Goal: Task Accomplishment & Management: Use online tool/utility

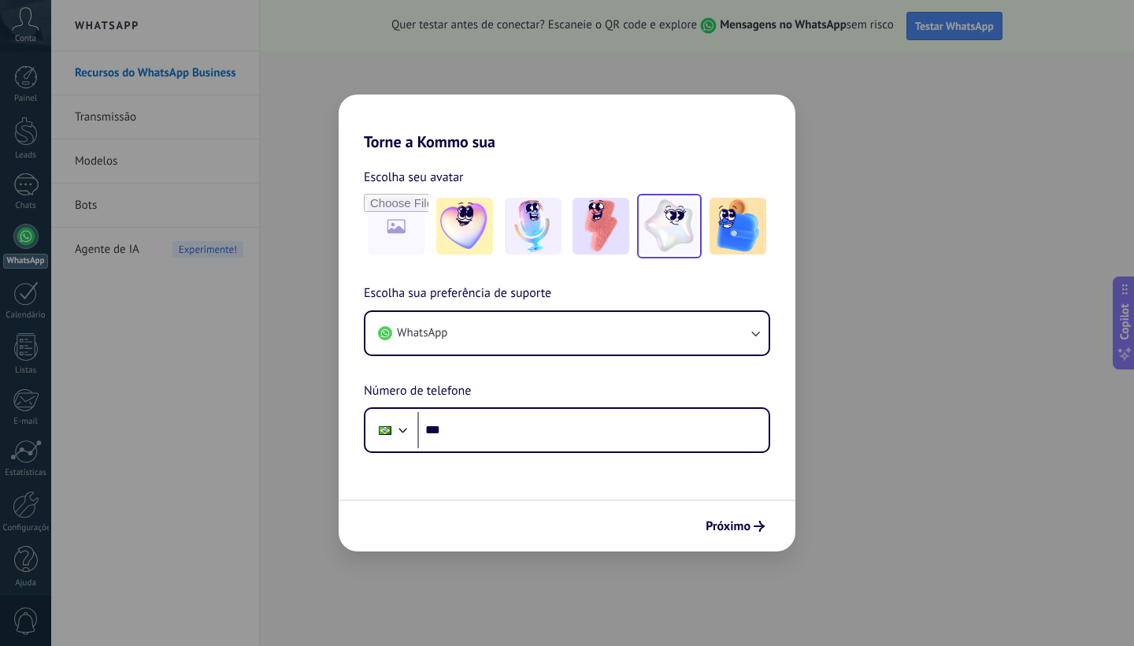
click at [671, 230] on img at bounding box center [669, 226] width 57 height 57
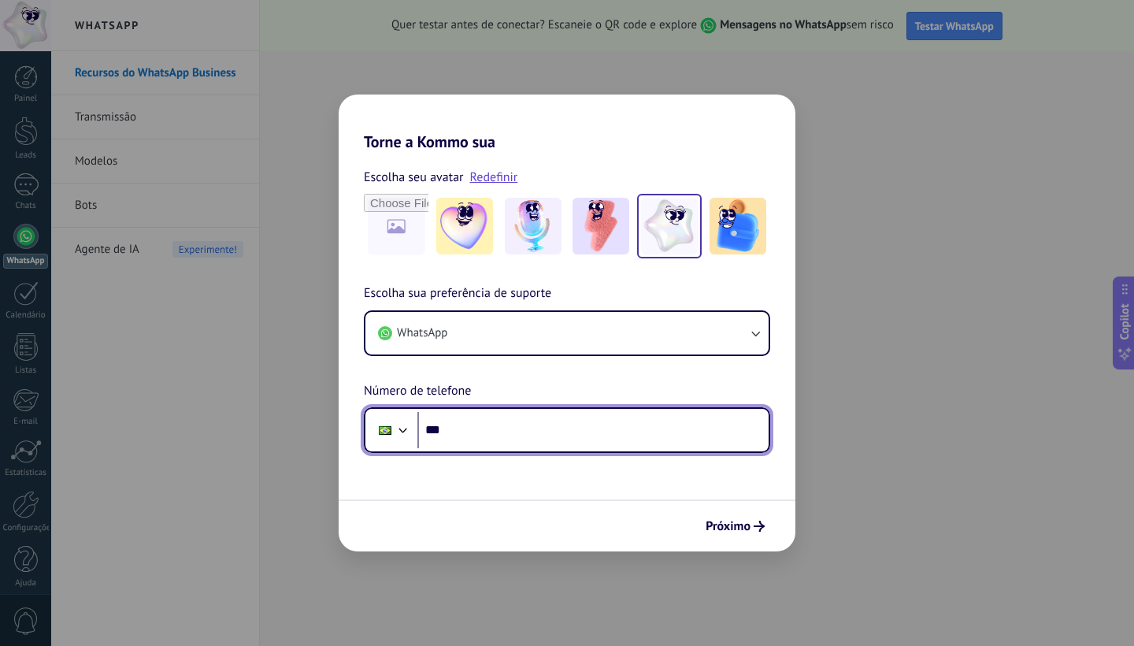
click at [506, 417] on input "***" at bounding box center [592, 430] width 351 height 36
type input "**"
type input "**********"
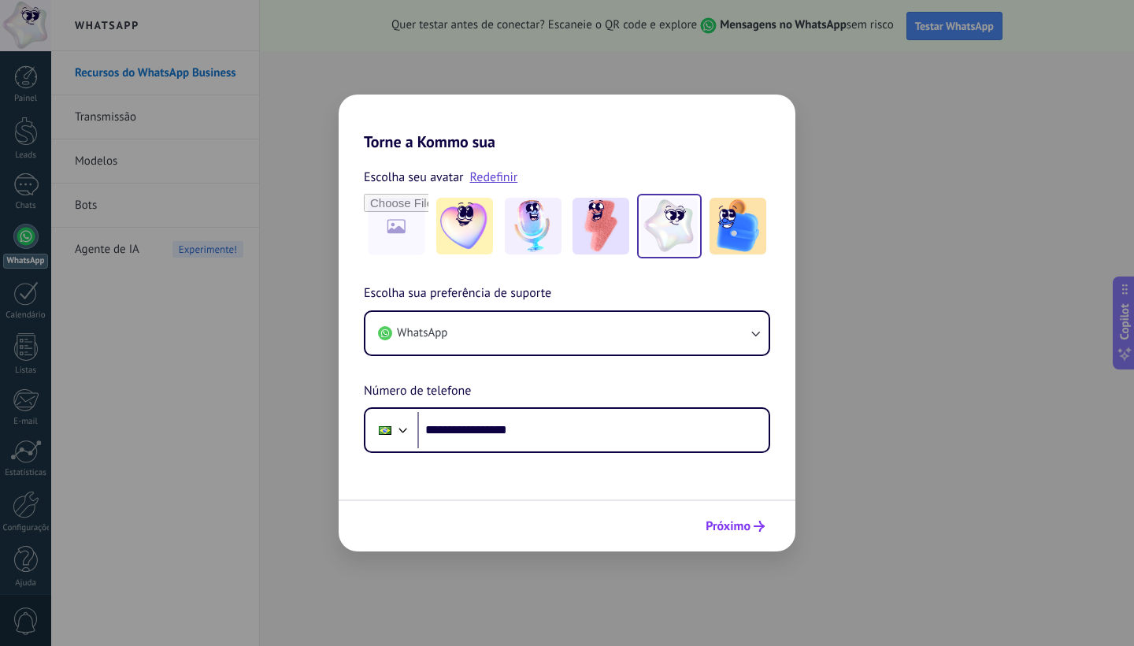
click at [738, 529] on span "Próximo" at bounding box center [728, 526] width 45 height 11
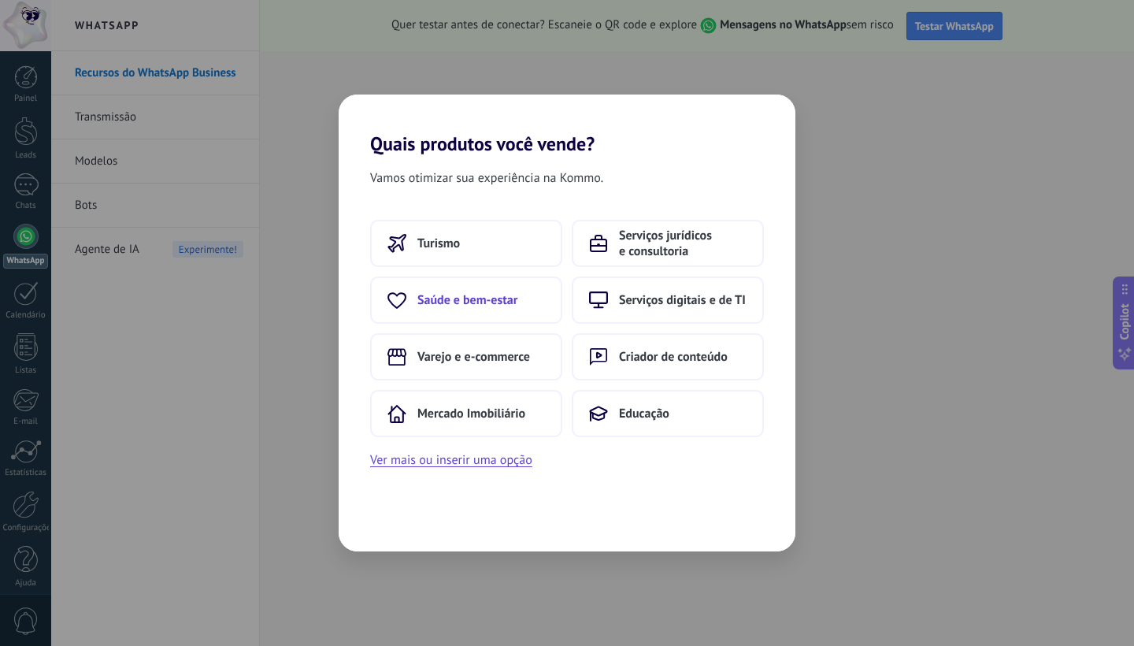
click at [507, 295] on span "Saúde e bem-estar" at bounding box center [467, 300] width 100 height 16
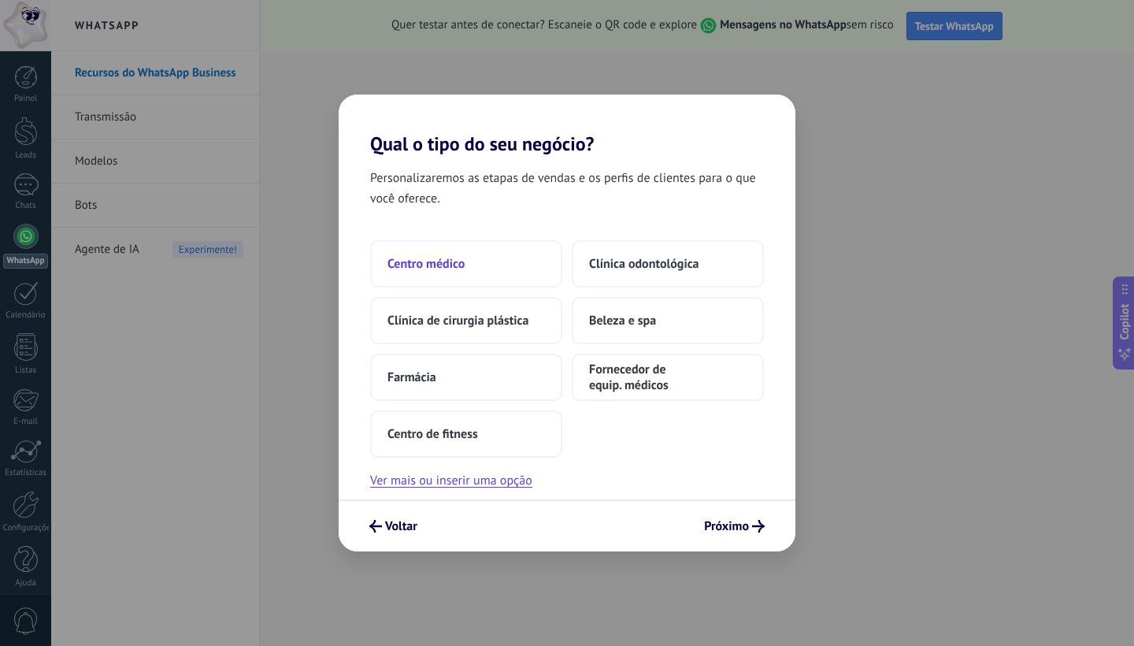
click at [486, 268] on button "Centro médico" at bounding box center [466, 263] width 192 height 47
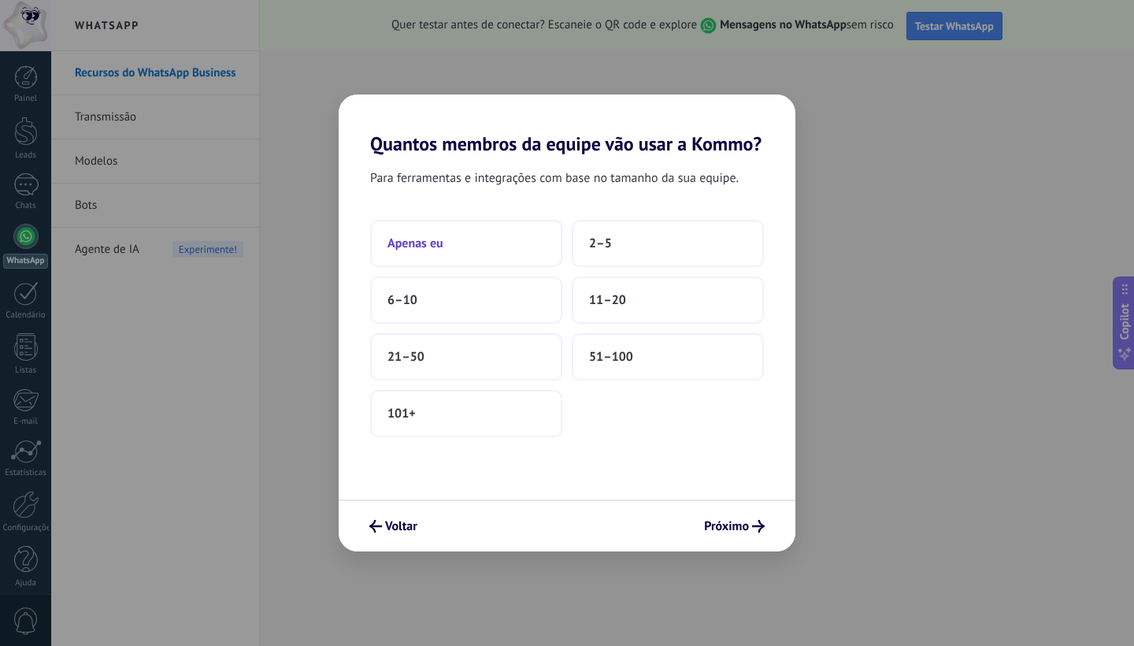
click at [461, 246] on button "Apenas eu" at bounding box center [466, 243] width 192 height 47
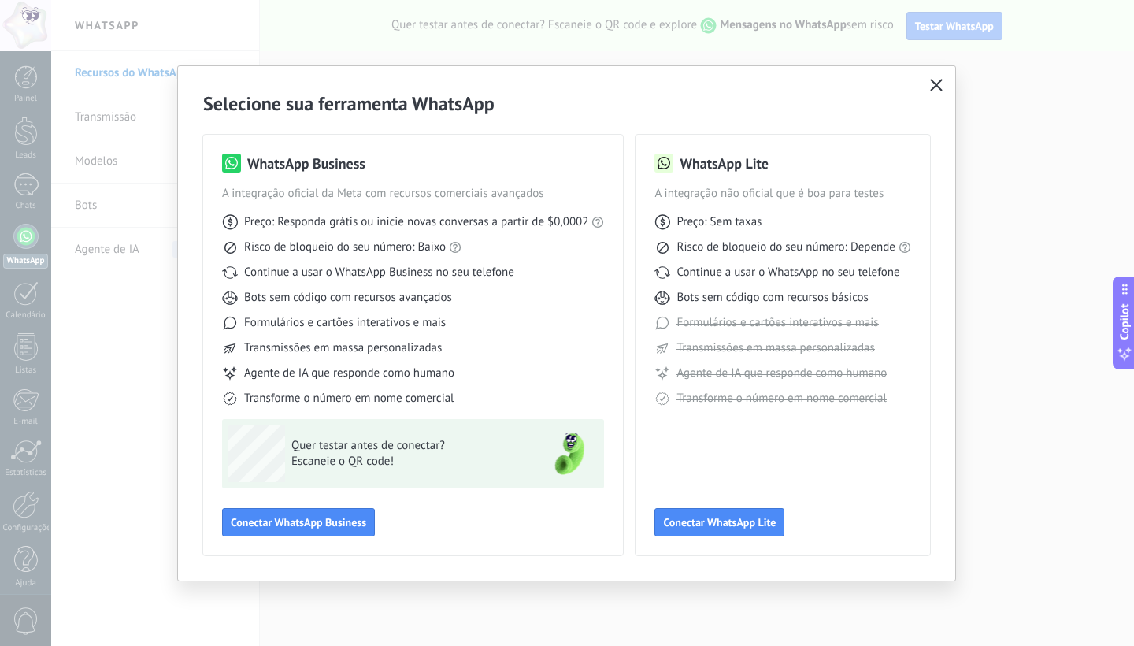
click at [935, 95] on button "button" at bounding box center [936, 86] width 20 height 22
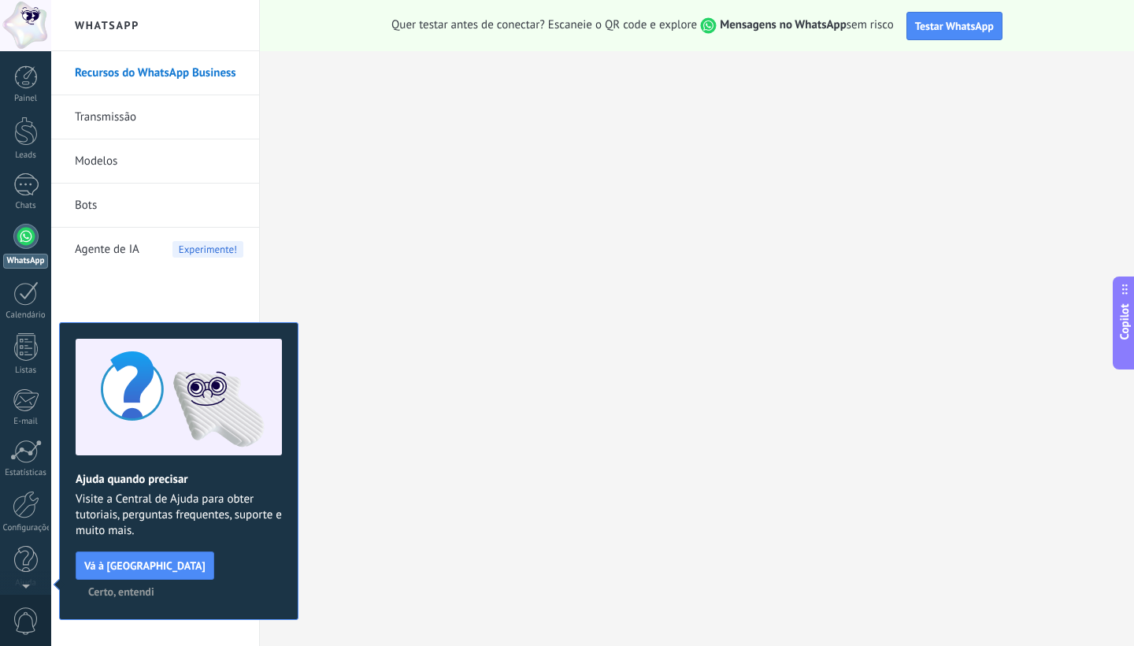
click at [154, 586] on span "Certo, entendi" at bounding box center [121, 591] width 66 height 11
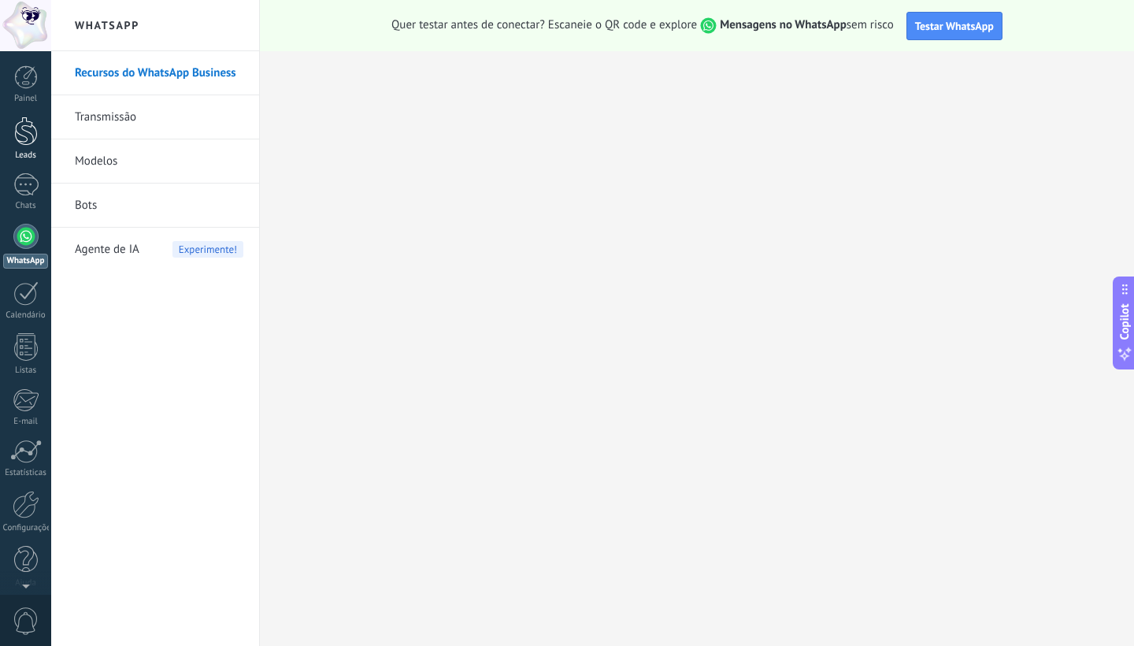
click at [30, 123] on div at bounding box center [26, 131] width 24 height 29
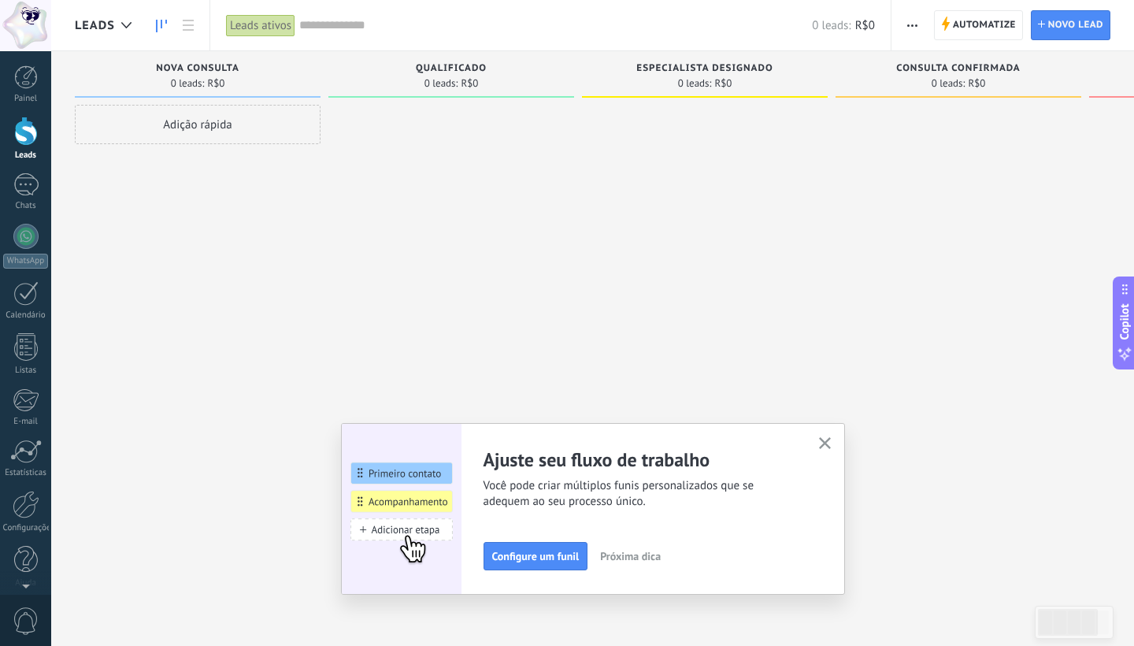
click at [821, 448] on icon "button" at bounding box center [825, 443] width 12 height 12
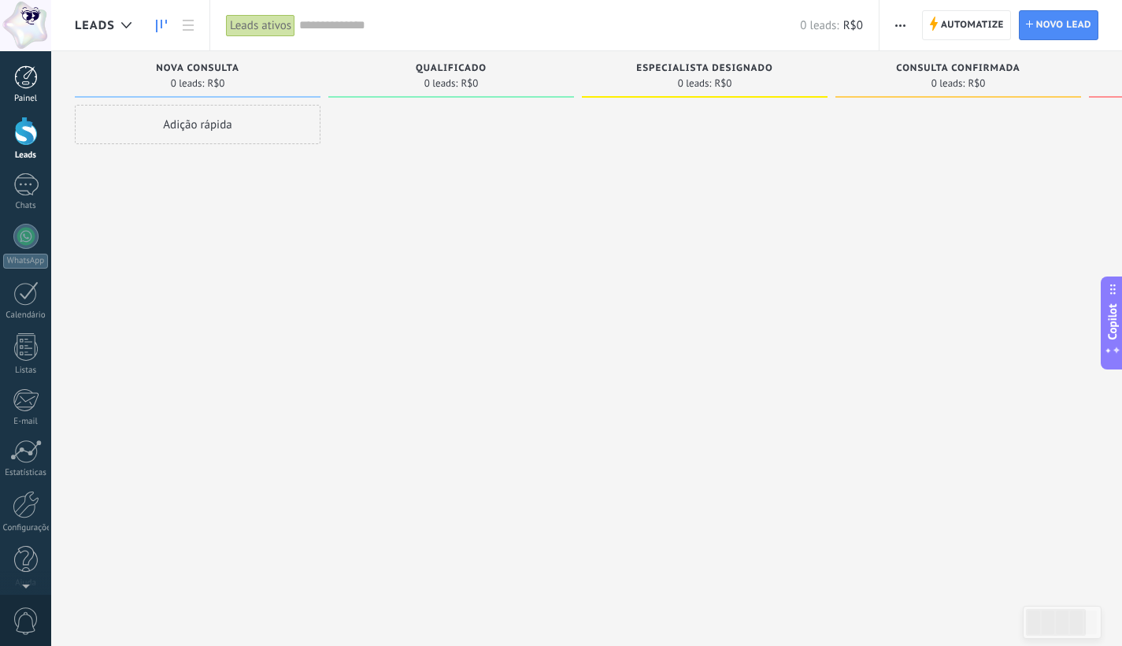
click at [18, 89] on link "Painel" at bounding box center [25, 84] width 51 height 39
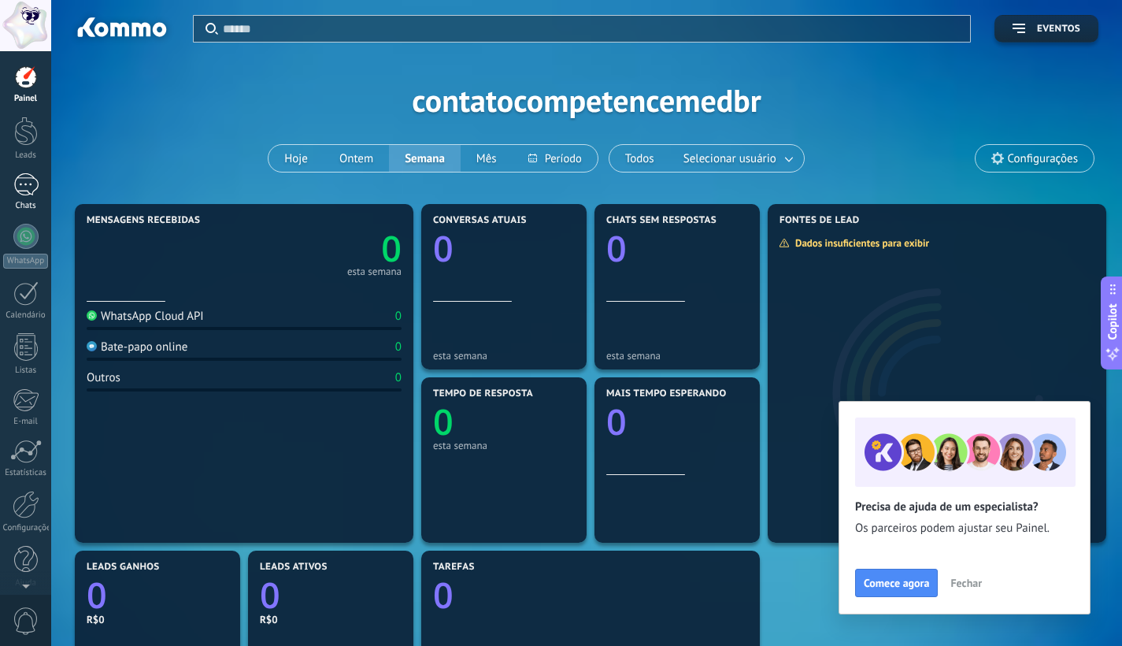
click at [26, 192] on div at bounding box center [25, 184] width 25 height 23
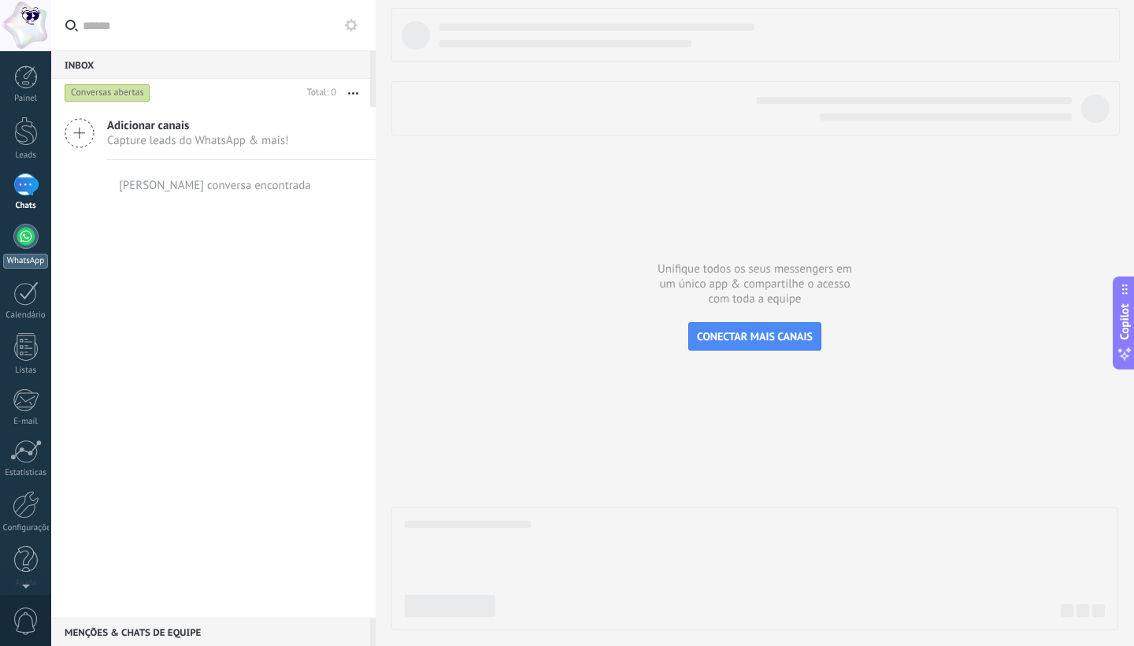
click at [26, 251] on link "WhatsApp" at bounding box center [25, 246] width 51 height 45
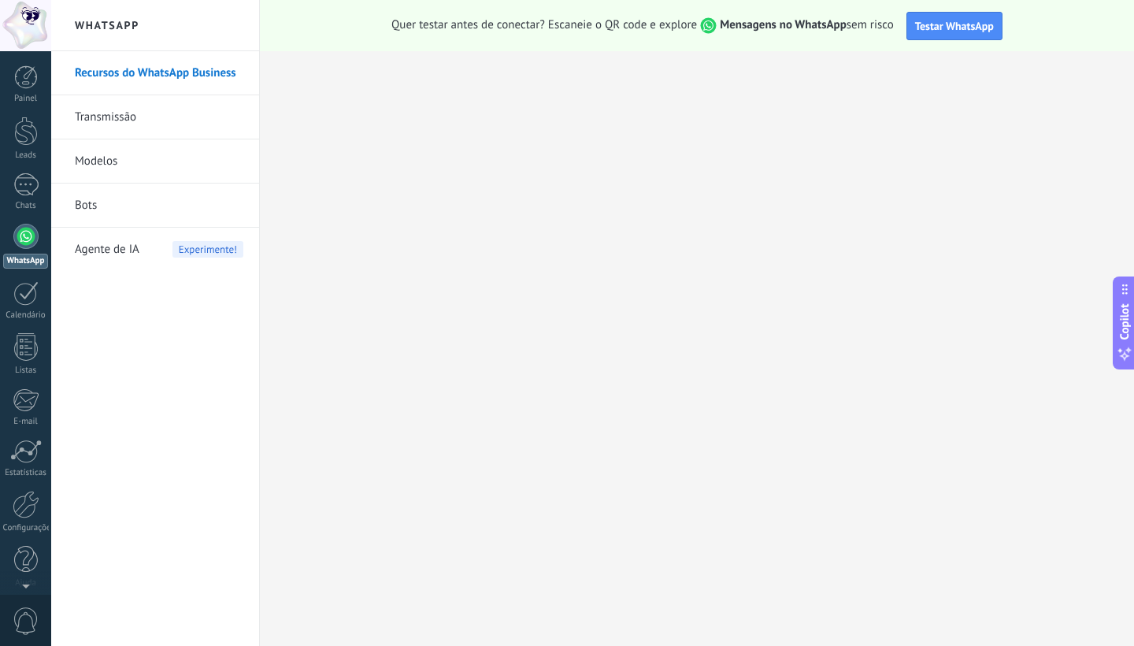
click at [145, 216] on link "Bots" at bounding box center [159, 205] width 169 height 44
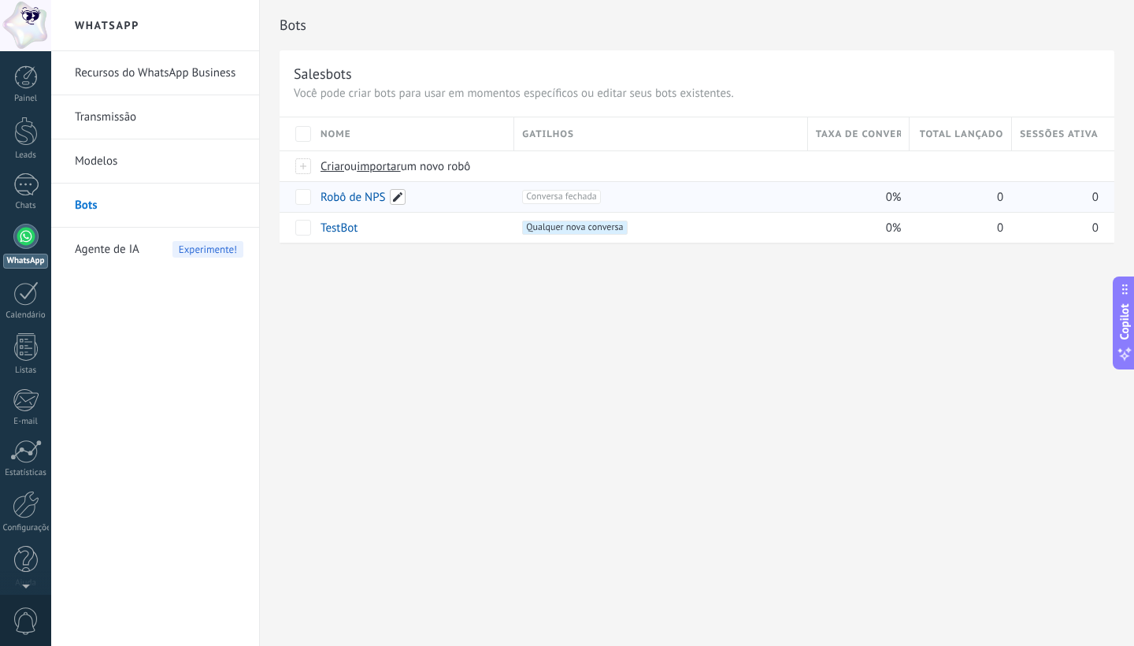
click at [395, 203] on span at bounding box center [398, 197] width 16 height 16
click at [358, 239] on span "Salvar" at bounding box center [352, 233] width 29 height 11
click at [458, 298] on div "**********" at bounding box center [697, 323] width 874 height 646
click at [332, 230] on link "TestBot" at bounding box center [339, 227] width 37 height 15
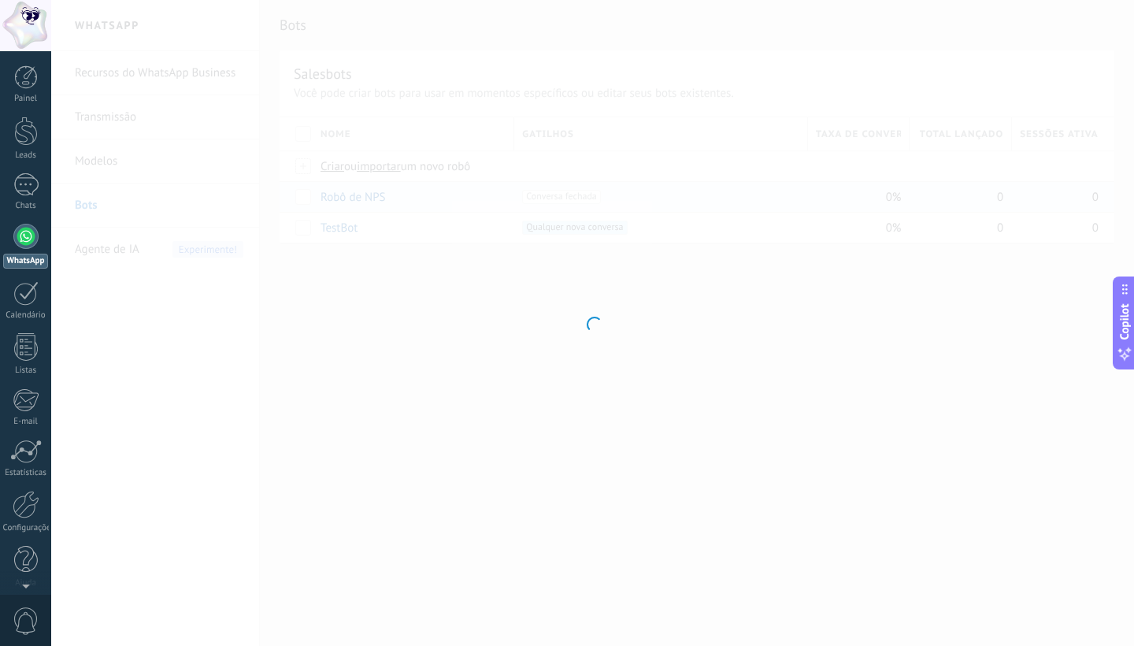
type input "*******"
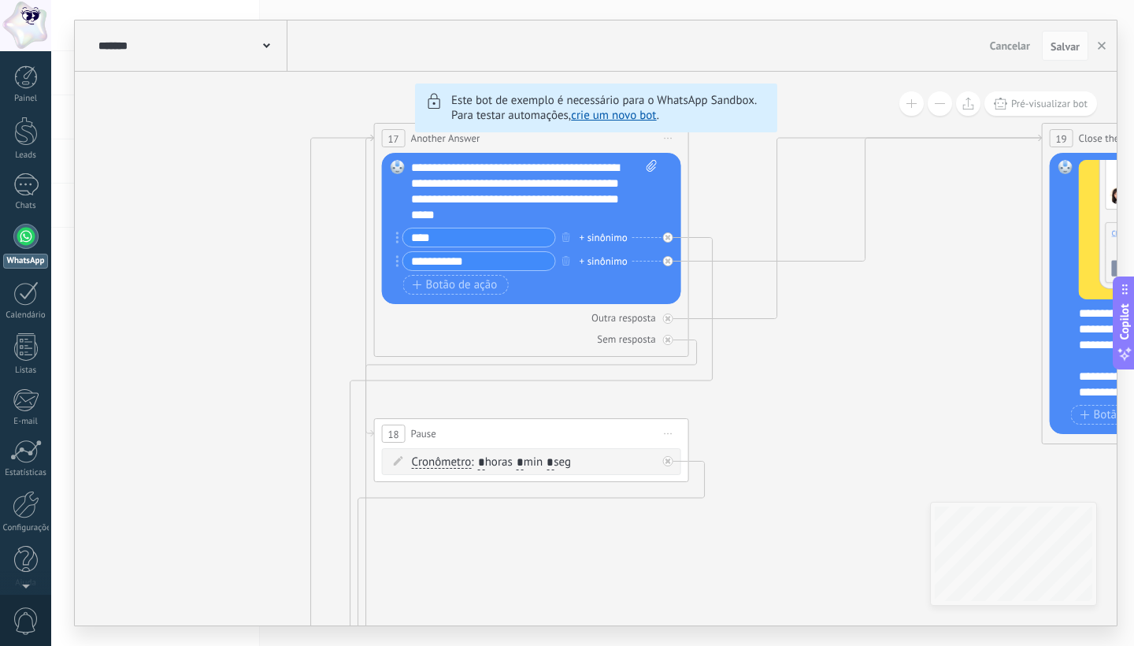
click at [1021, 40] on span "Cancelar" at bounding box center [1010, 46] width 40 height 14
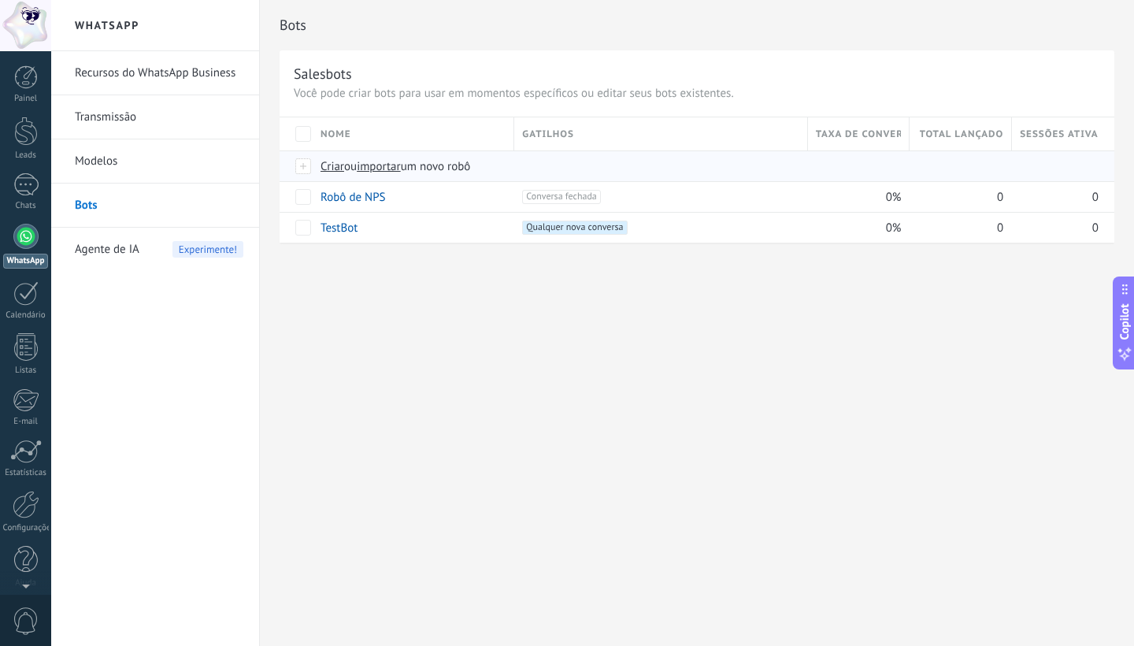
click at [336, 165] on span "Criar" at bounding box center [333, 166] width 24 height 15
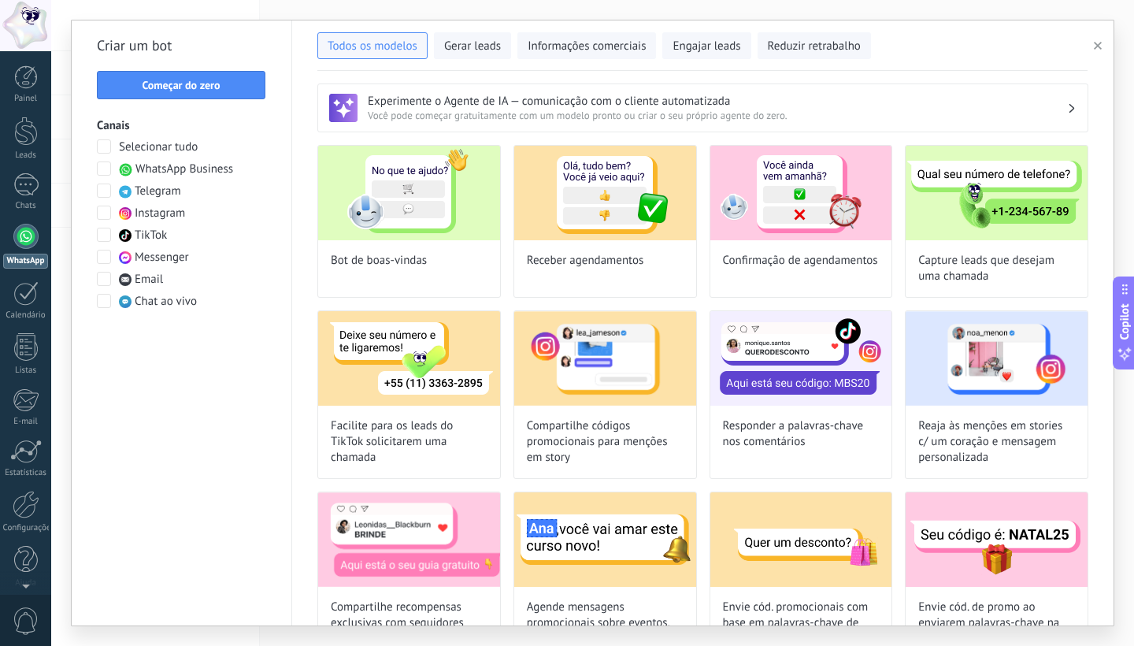
click at [100, 170] on span at bounding box center [104, 168] width 14 height 14
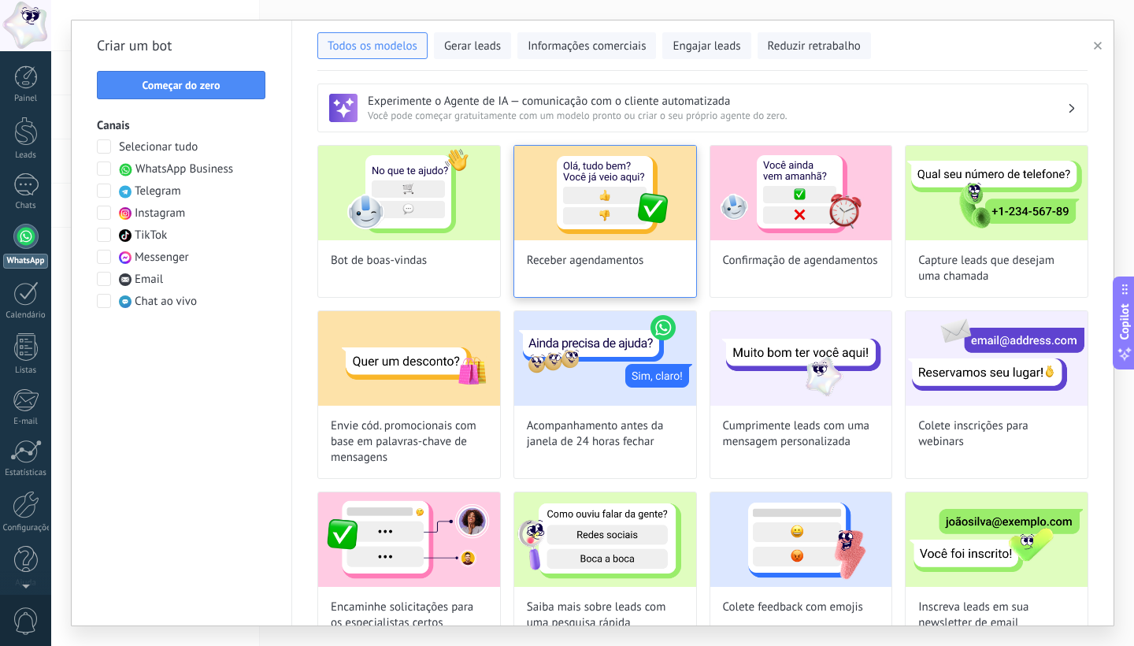
click at [567, 215] on img at bounding box center [605, 193] width 182 height 94
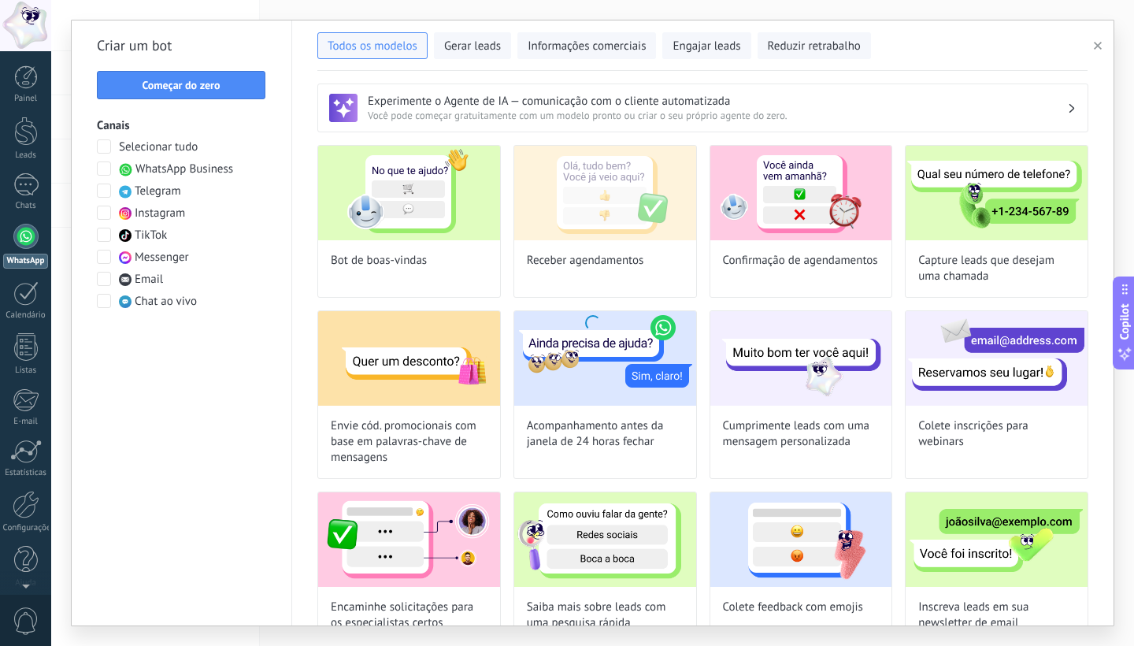
type input "**********"
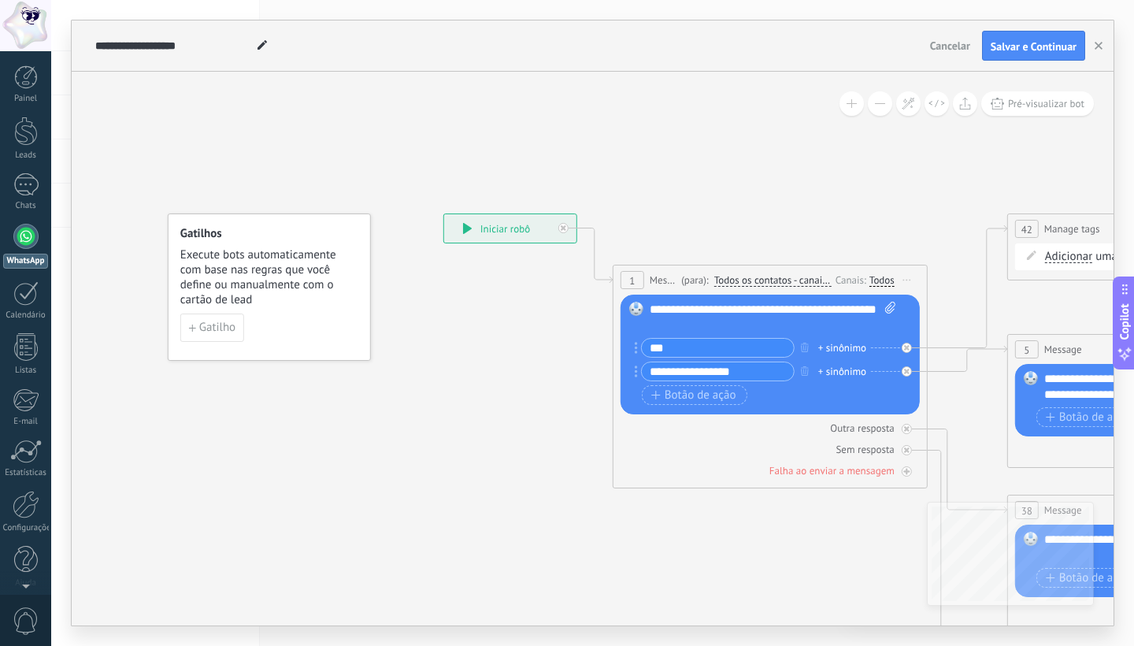
click at [950, 51] on span "Cancelar" at bounding box center [950, 46] width 40 height 14
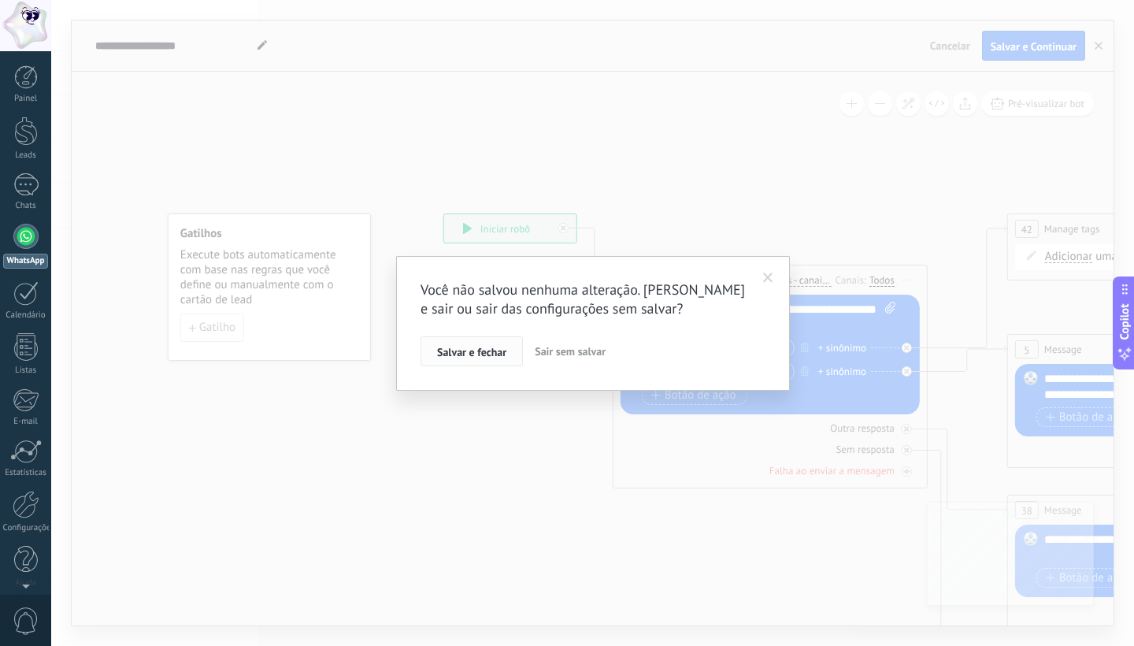
click at [484, 354] on span "Salvar e fechar" at bounding box center [471, 351] width 69 height 11
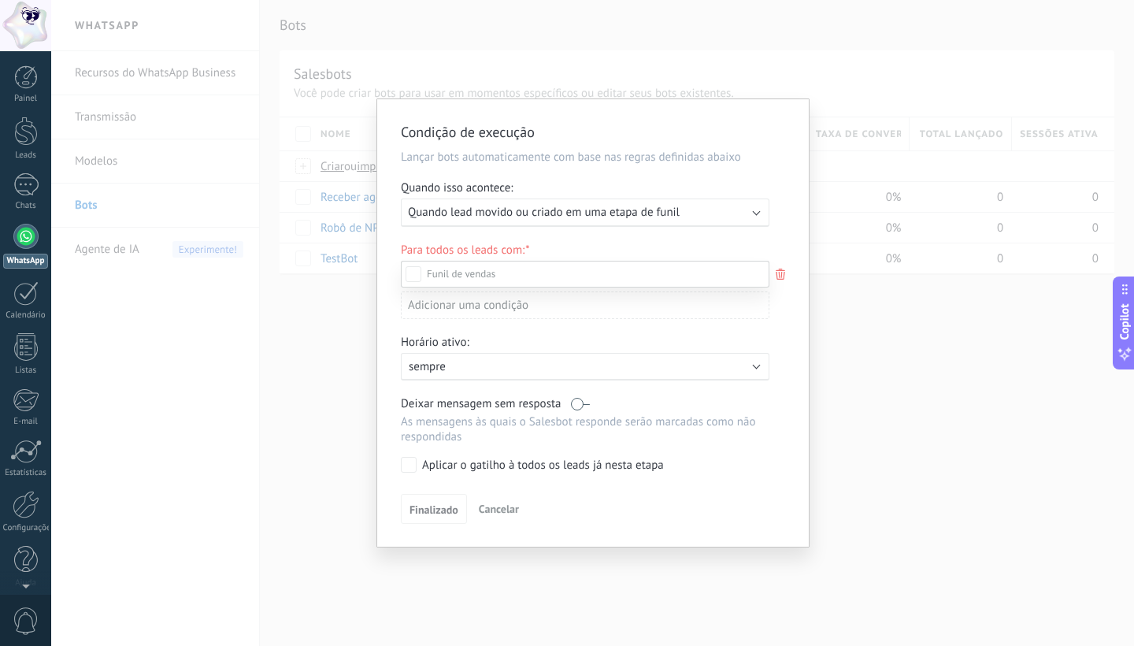
click at [844, 361] on div at bounding box center [592, 323] width 1083 height 646
click at [491, 509] on span "Cancelar" at bounding box center [499, 509] width 40 height 14
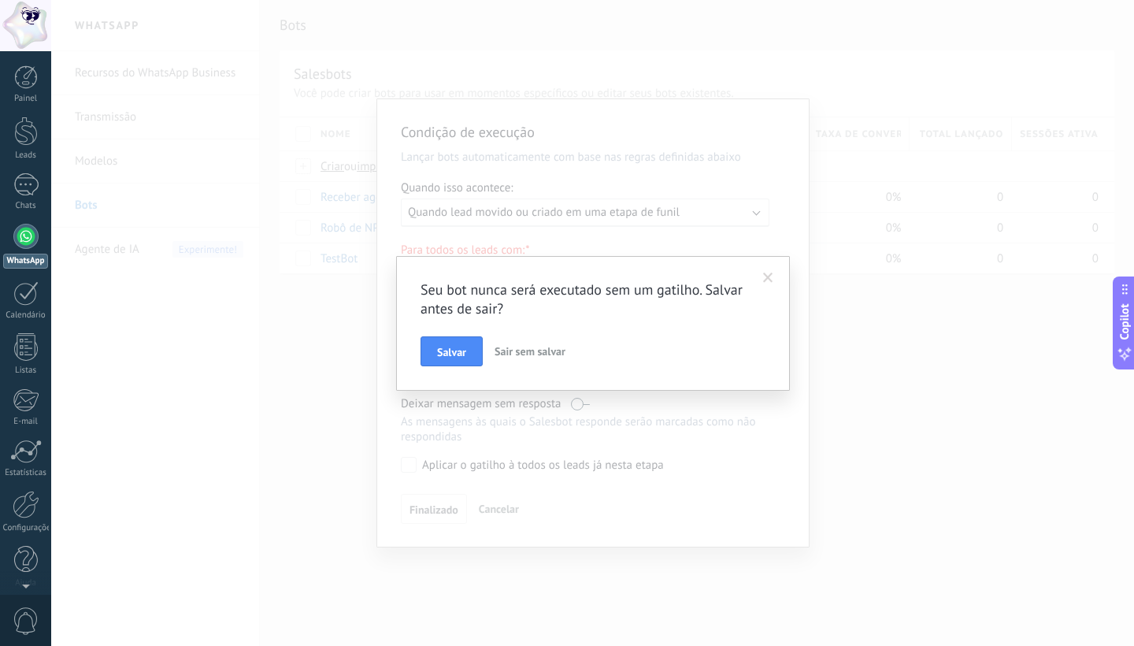
drag, startPoint x: 452, startPoint y: 352, endPoint x: 509, endPoint y: 365, distance: 58.3
click at [509, 365] on div "[PERSON_NAME] sem salvar" at bounding box center [593, 351] width 345 height 30
click at [533, 354] on span "Sair sem salvar" at bounding box center [530, 351] width 71 height 14
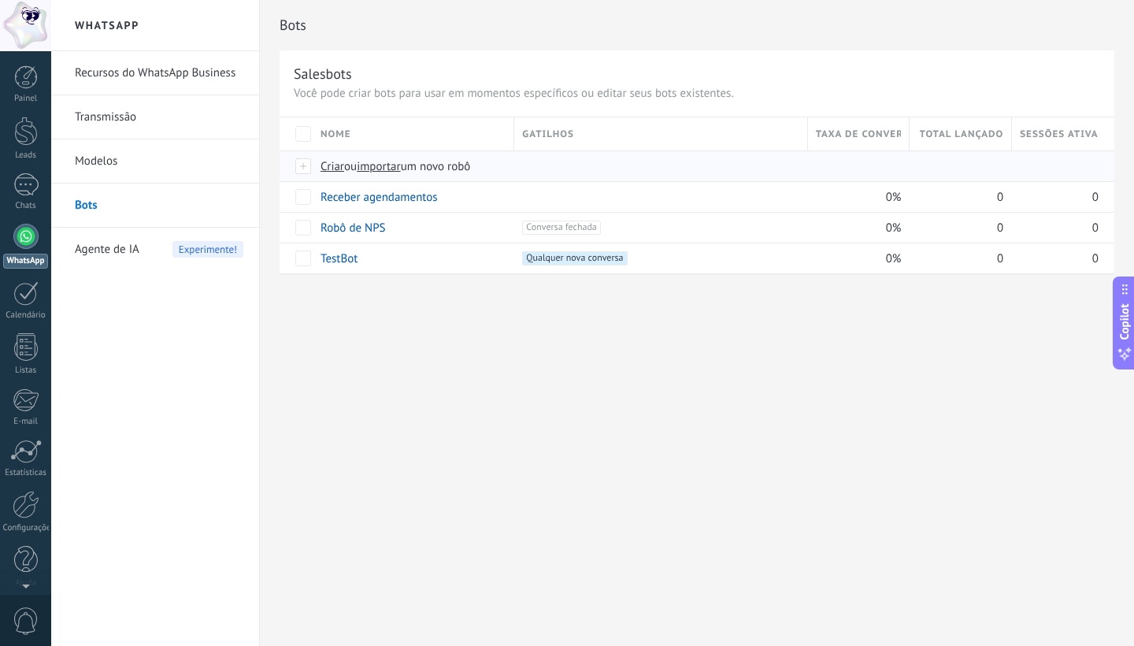
click at [329, 164] on span "Criar" at bounding box center [333, 166] width 24 height 15
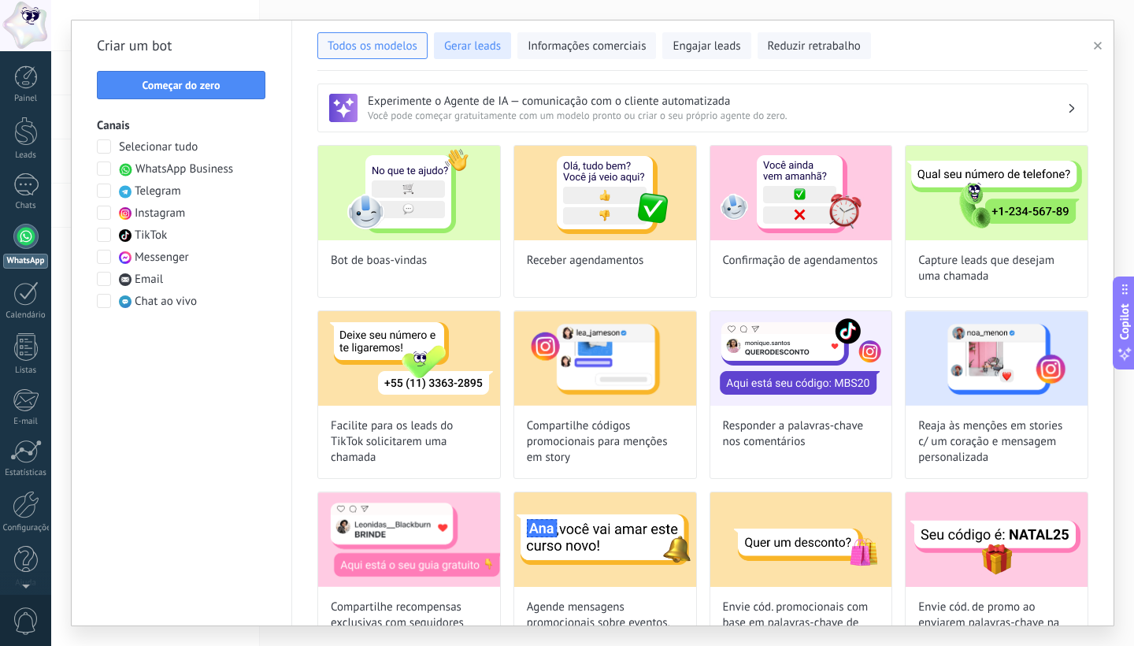
click at [475, 43] on span "Gerar leads" at bounding box center [472, 47] width 57 height 16
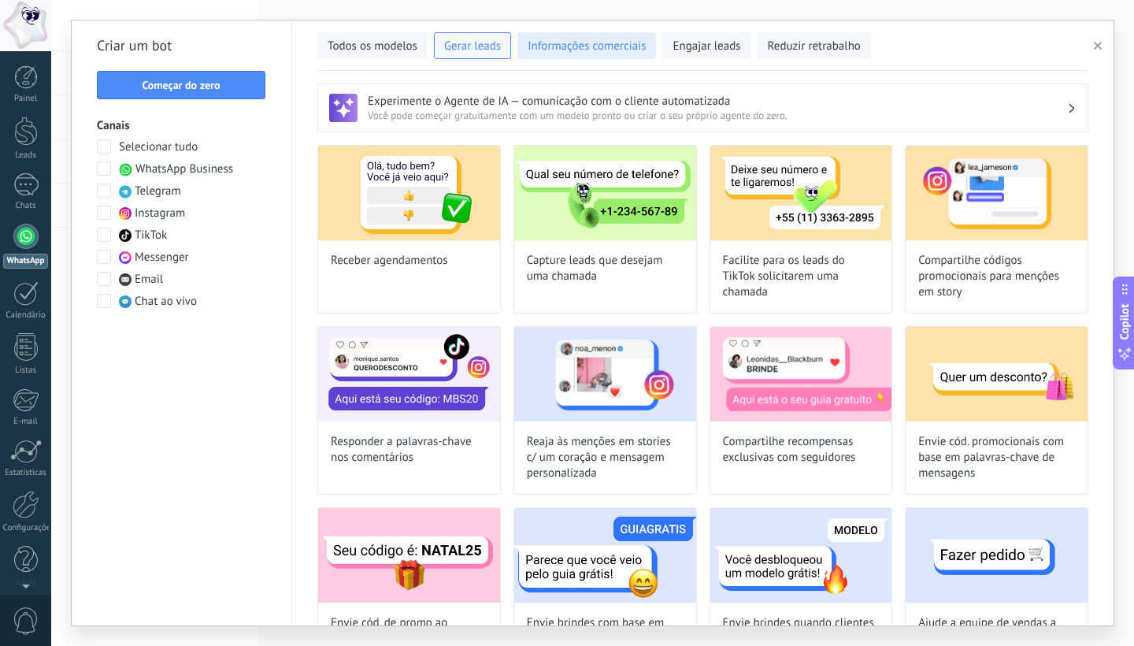
click at [565, 57] on button "Informações comerciais" at bounding box center [586, 45] width 139 height 27
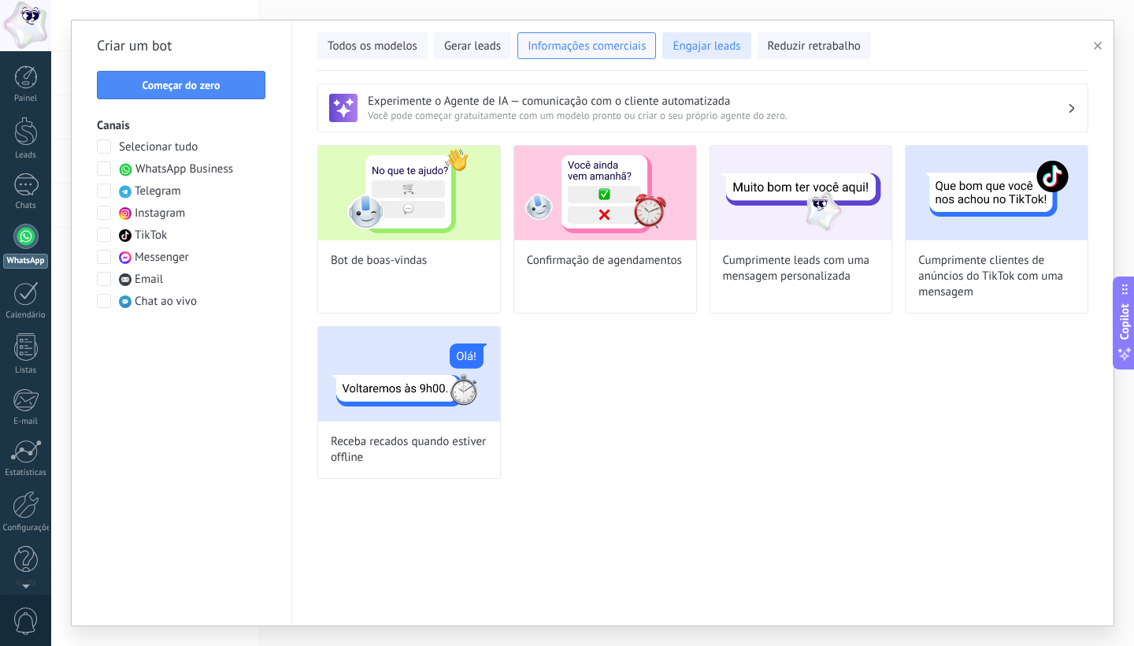
click at [699, 55] on button "Engajar leads" at bounding box center [706, 45] width 88 height 27
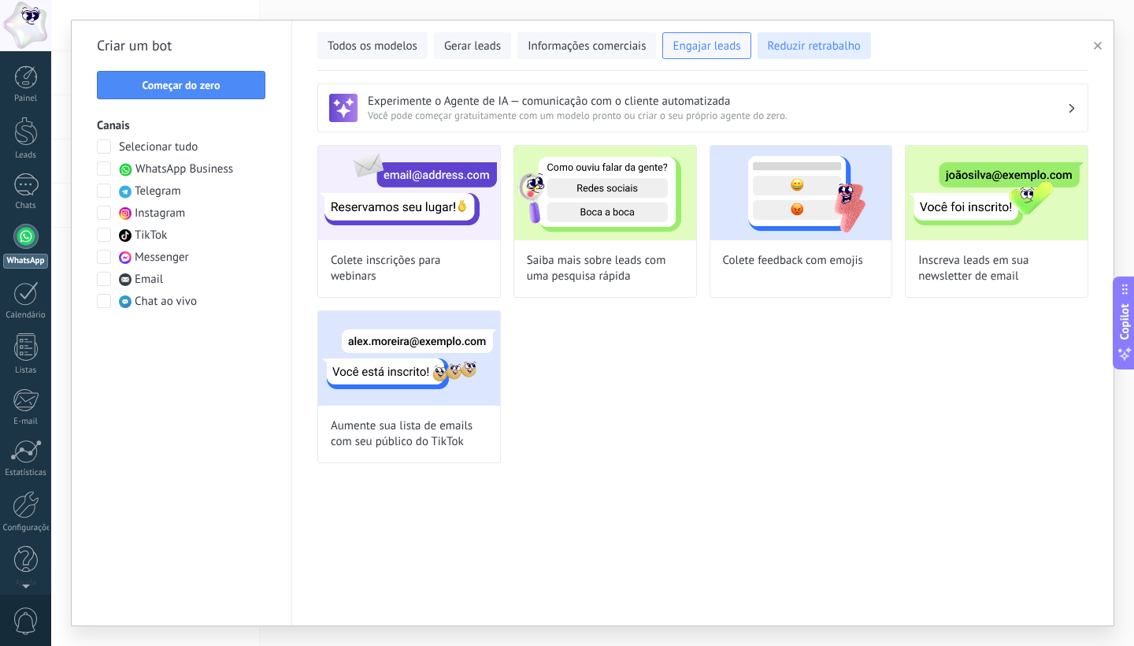
click at [783, 46] on span "Reduzir retrabalho" at bounding box center [814, 47] width 93 height 16
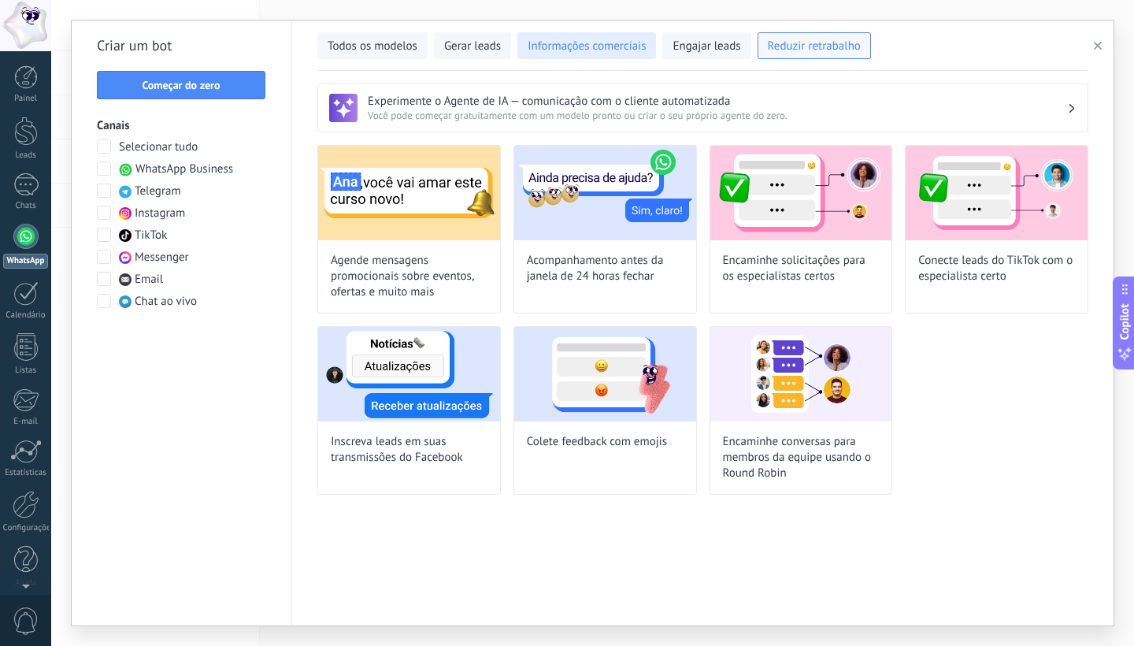
click at [594, 50] on span "Informações comerciais" at bounding box center [587, 47] width 118 height 16
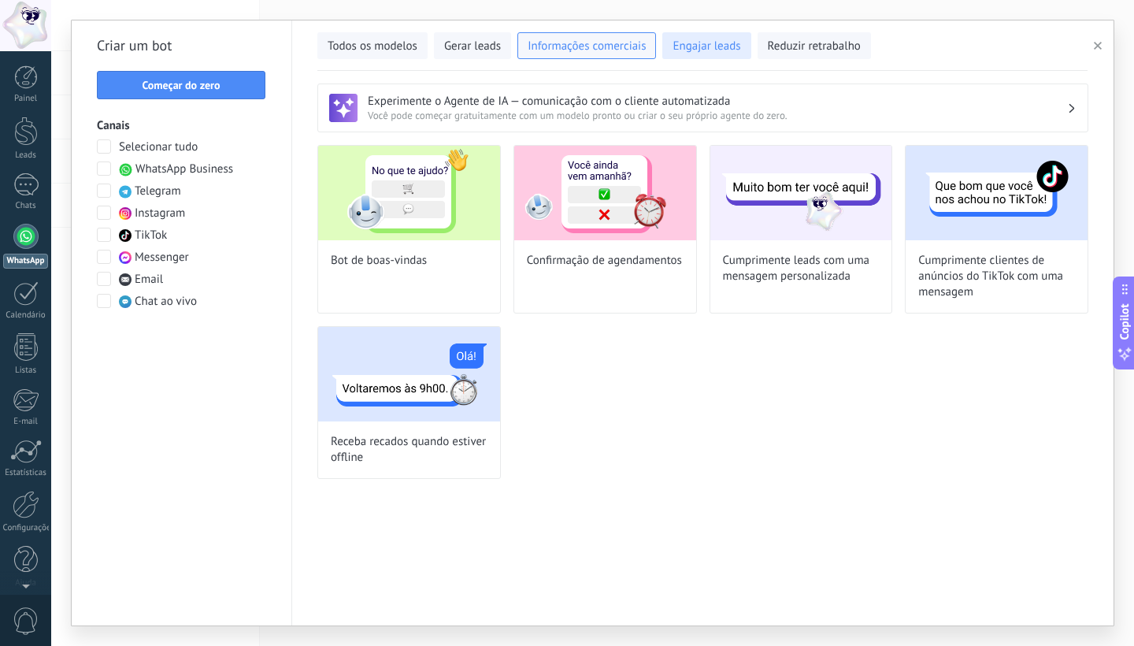
click at [713, 45] on span "Engajar leads" at bounding box center [707, 47] width 68 height 16
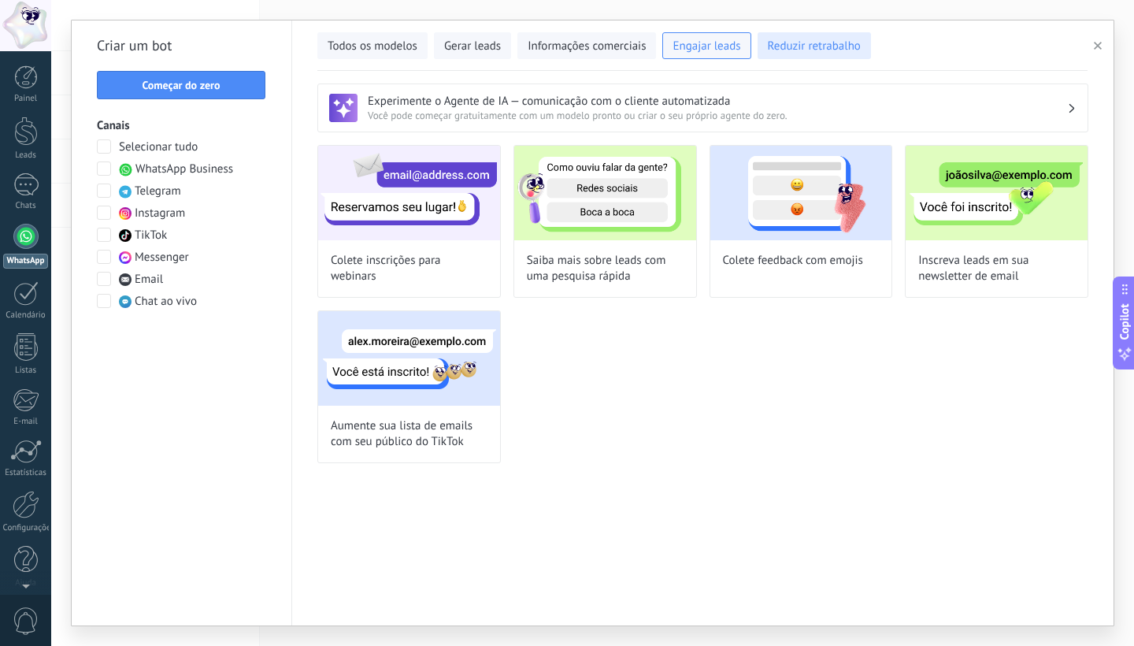
click at [820, 43] on span "Reduzir retrabalho" at bounding box center [814, 47] width 93 height 16
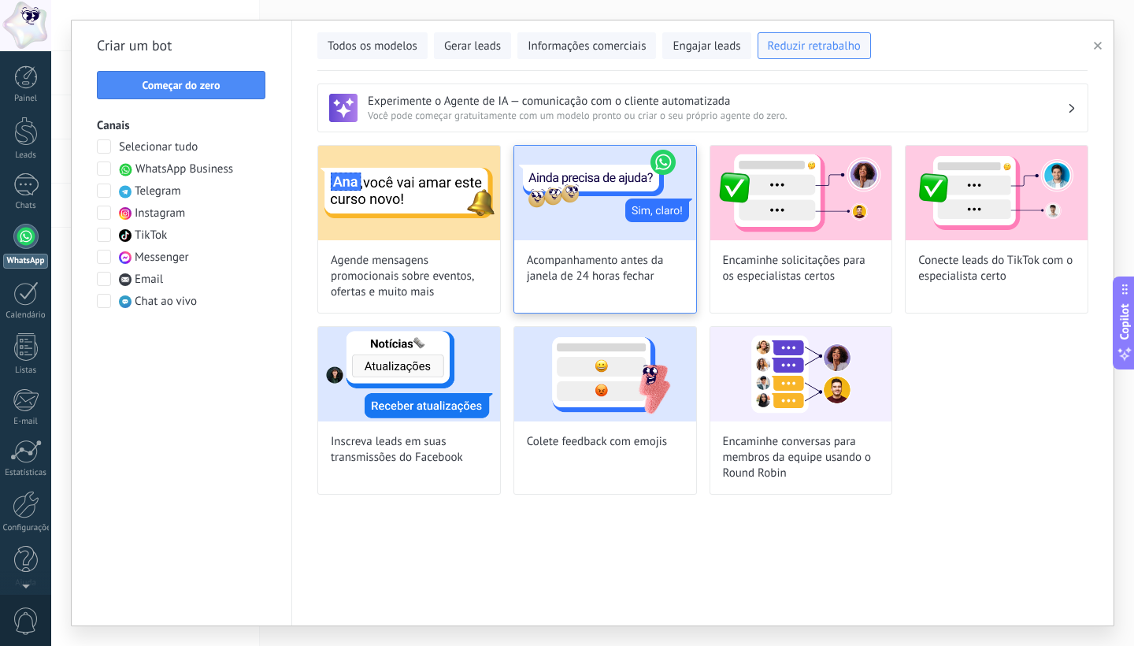
click at [577, 239] on img at bounding box center [605, 193] width 182 height 94
type input "**********"
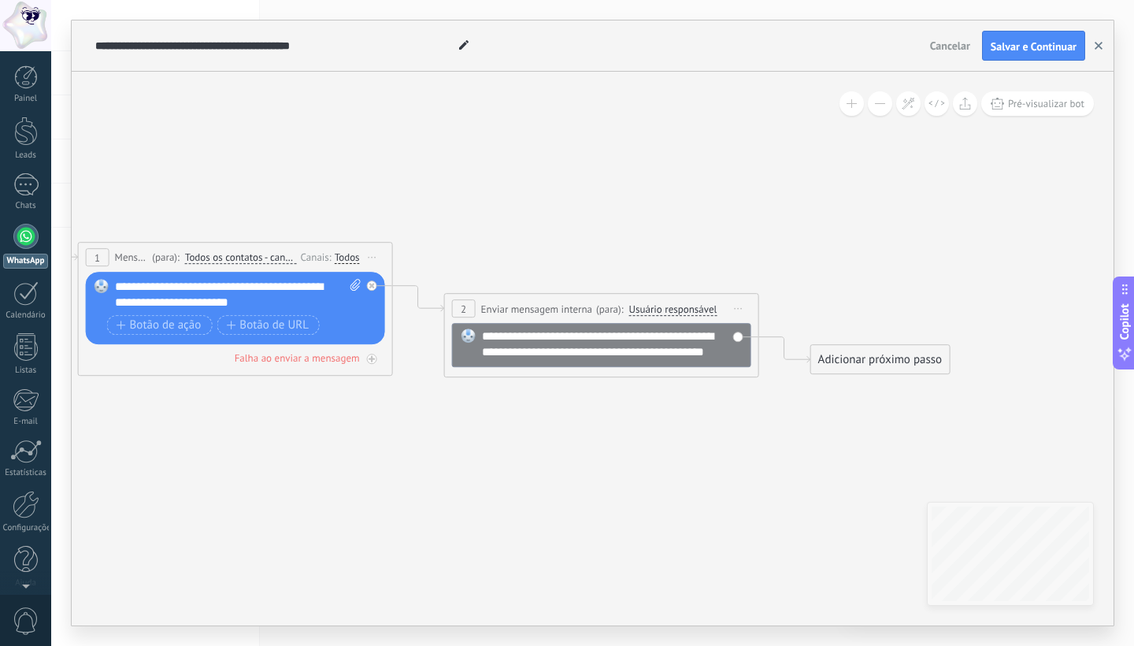
click at [1095, 46] on icon "button" at bounding box center [1099, 46] width 8 height 8
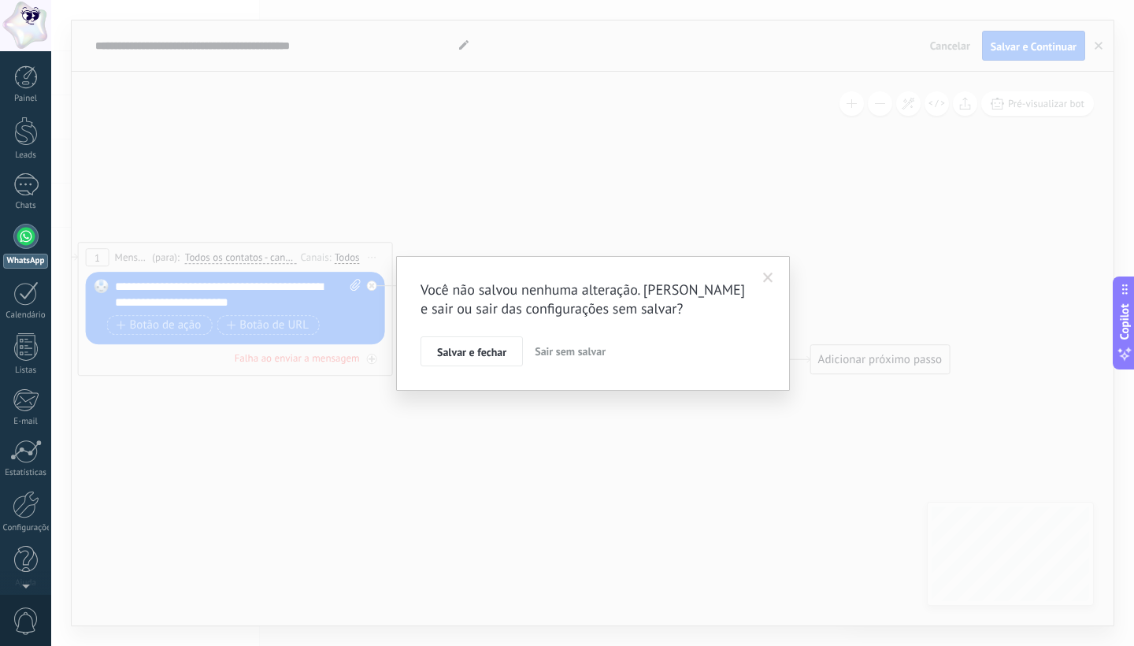
click at [550, 348] on span "Sair sem salvar" at bounding box center [570, 351] width 71 height 14
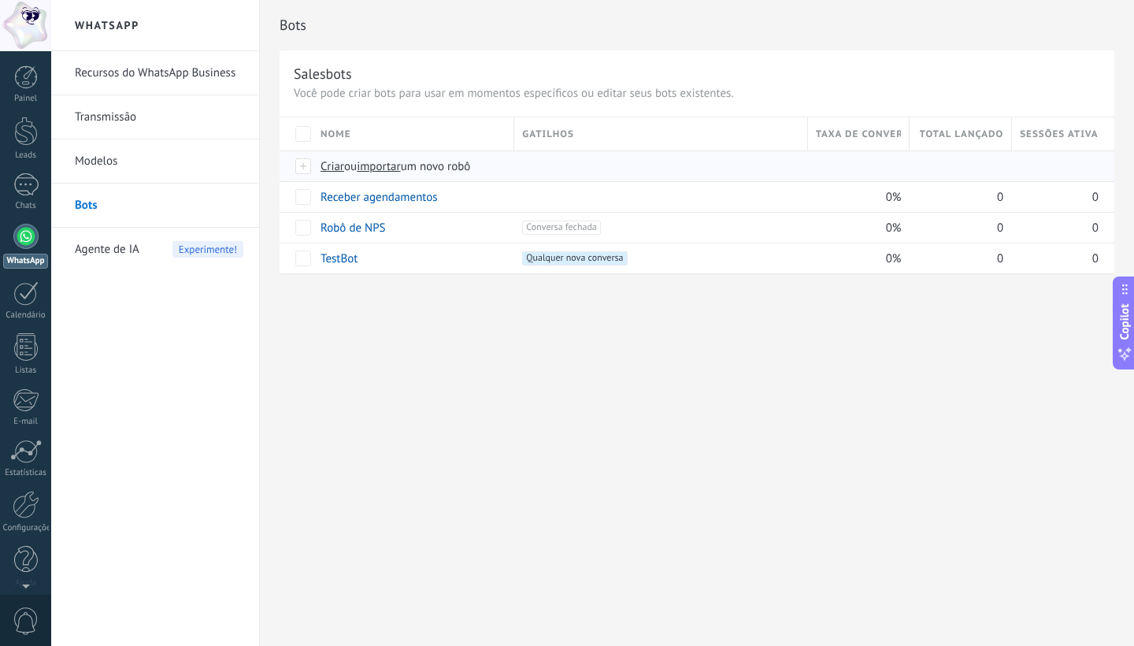
click at [332, 167] on span "Criar" at bounding box center [333, 166] width 24 height 15
